Goal: Task Accomplishment & Management: Manage account settings

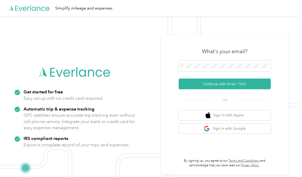
click at [227, 72] on span at bounding box center [224, 65] width 92 height 11
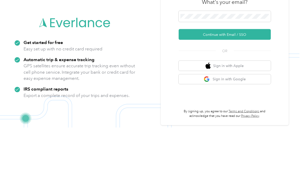
click at [210, 60] on span at bounding box center [224, 65] width 92 height 11
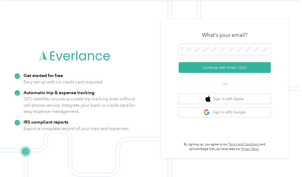
click at [202, 44] on span at bounding box center [224, 49] width 92 height 11
click at [201, 44] on span at bounding box center [224, 49] width 92 height 11
click at [259, 62] on button "Continue with Email / SSO" at bounding box center [224, 67] width 92 height 11
click at [258, 62] on button "Continue with Email / SSO" at bounding box center [224, 67] width 92 height 11
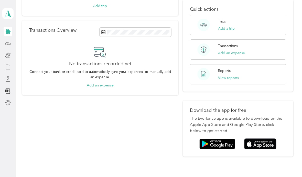
scroll to position [75, 0]
click at [270, 139] on img at bounding box center [260, 144] width 32 height 11
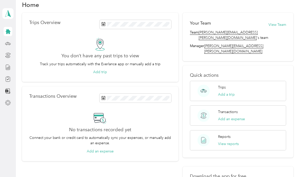
scroll to position [9, 0]
click at [252, 81] on div "Trips Add a trip" at bounding box center [238, 91] width 96 height 20
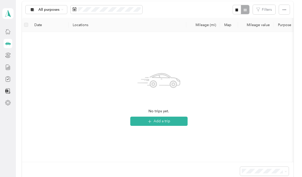
scroll to position [54, 0]
